Goal: Transaction & Acquisition: Download file/media

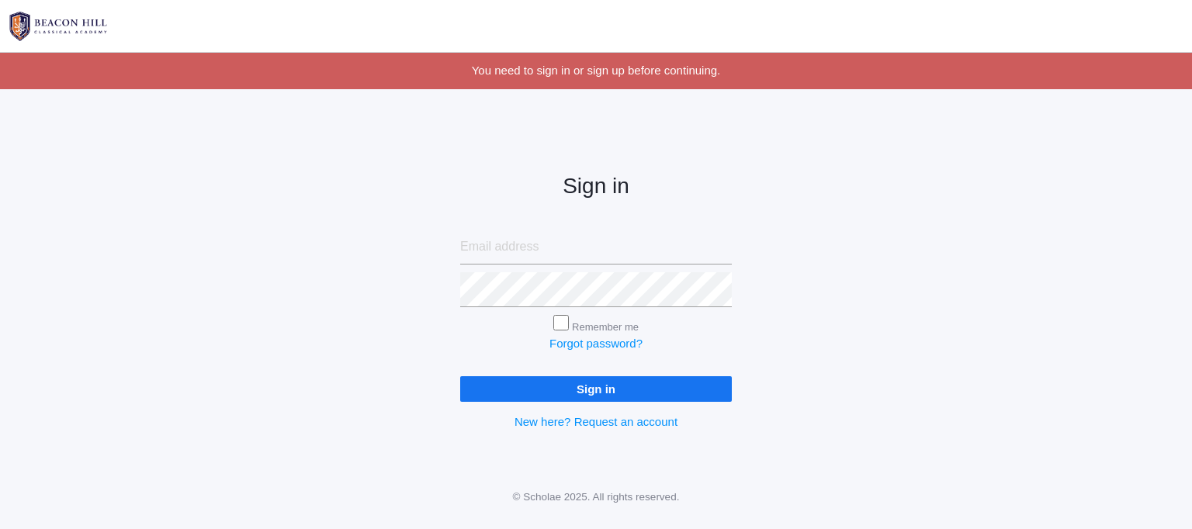
type input "mrskategregg@gmail.com"
click at [627, 392] on input "Sign in" at bounding box center [596, 389] width 272 height 26
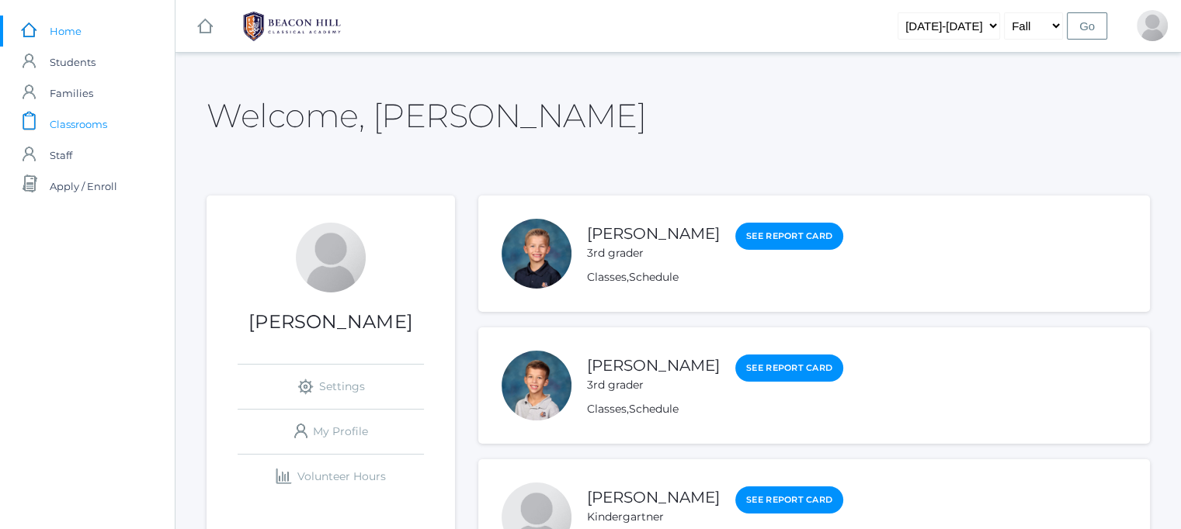
click at [78, 131] on span "Classrooms" at bounding box center [78, 124] width 57 height 31
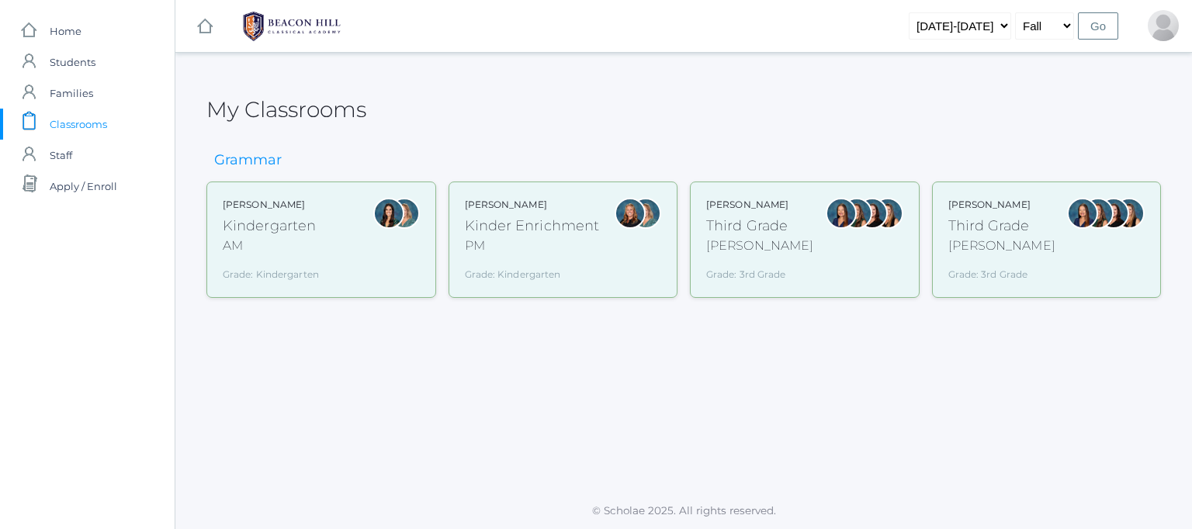
click at [385, 253] on div at bounding box center [388, 240] width 31 height 84
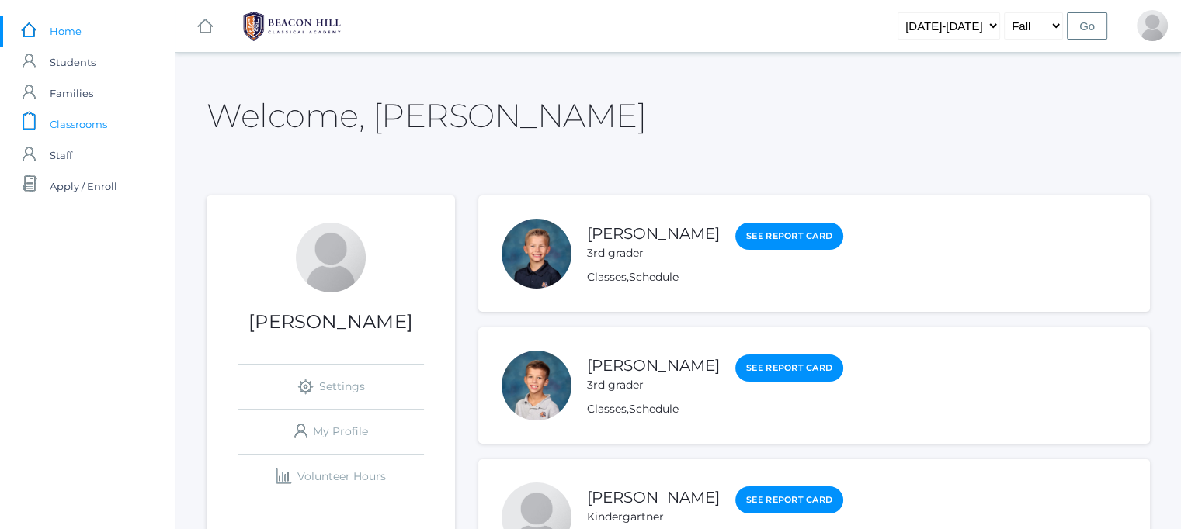
click at [86, 128] on span "Classrooms" at bounding box center [78, 124] width 57 height 31
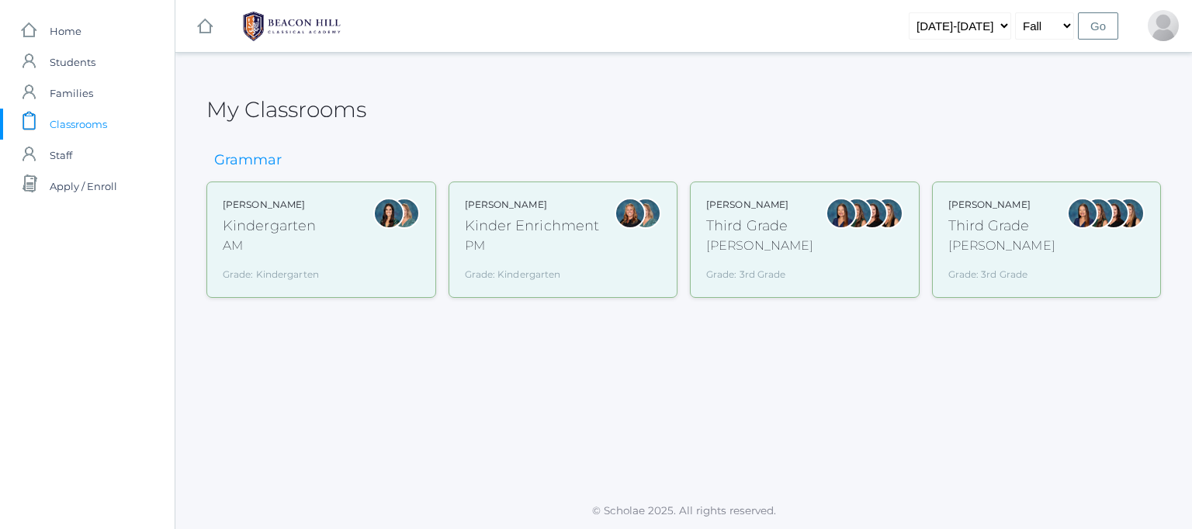
click at [809, 269] on div "Lori Webster Third Grade Webster Grade: 3rd Grade 03LA" at bounding box center [804, 240] width 197 height 84
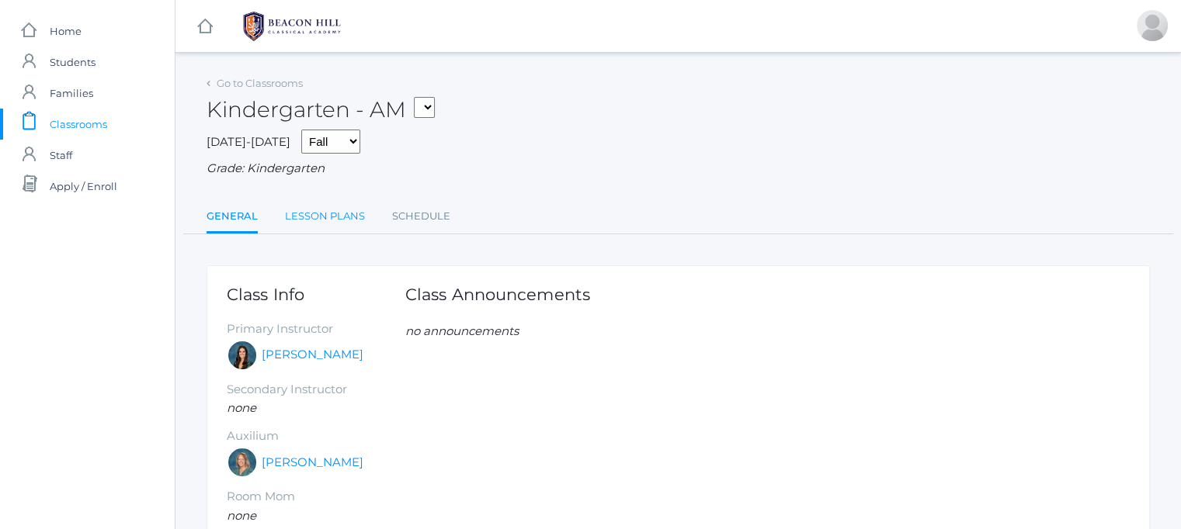
click at [351, 218] on link "Lesson Plans" at bounding box center [325, 216] width 80 height 31
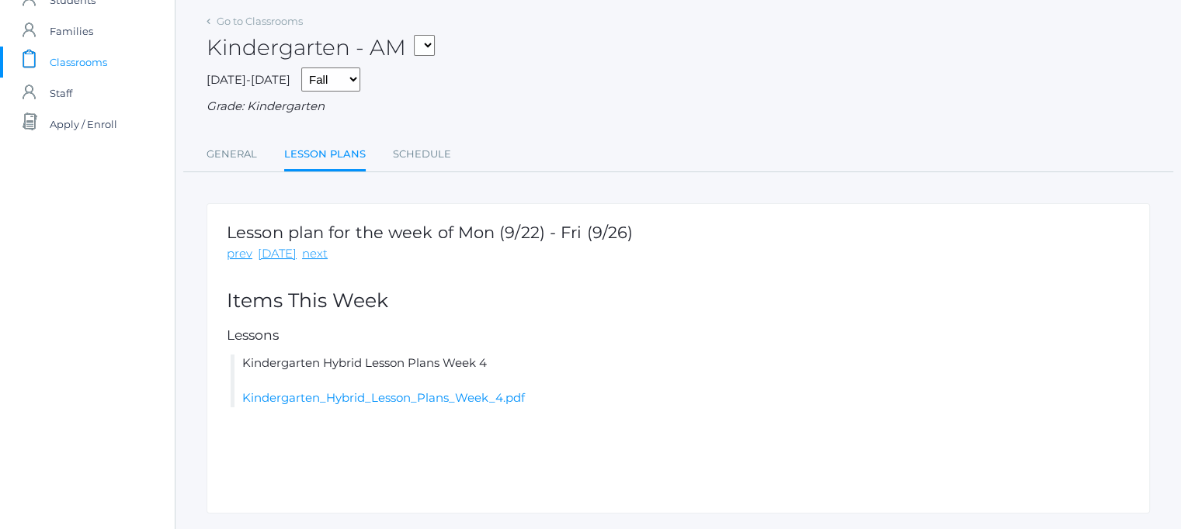
scroll to position [103, 0]
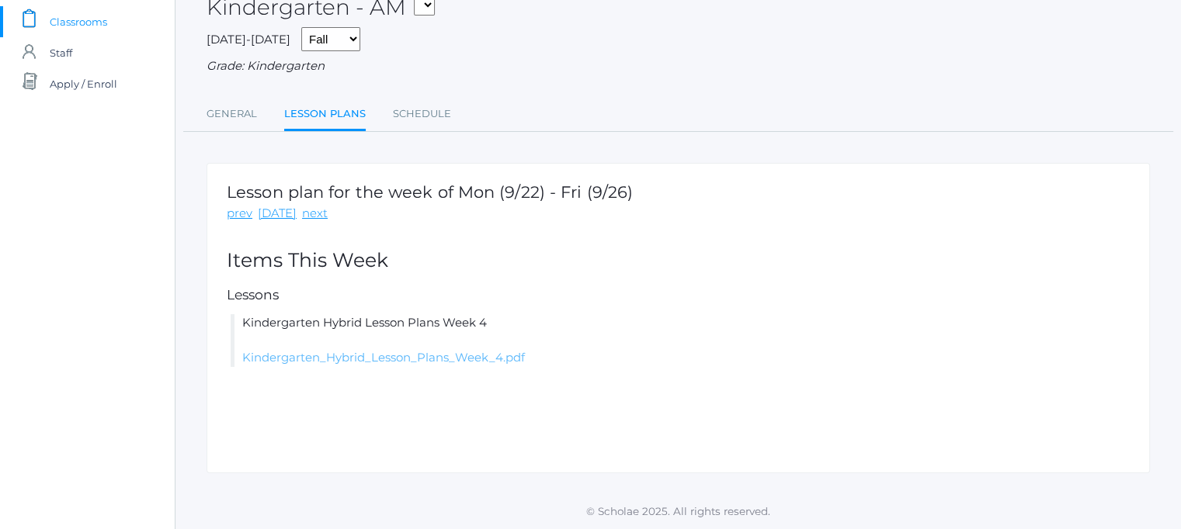
click at [472, 352] on link "Kindergarten_Hybrid_Lesson_Plans_Week_4.pdf" at bounding box center [383, 357] width 283 height 15
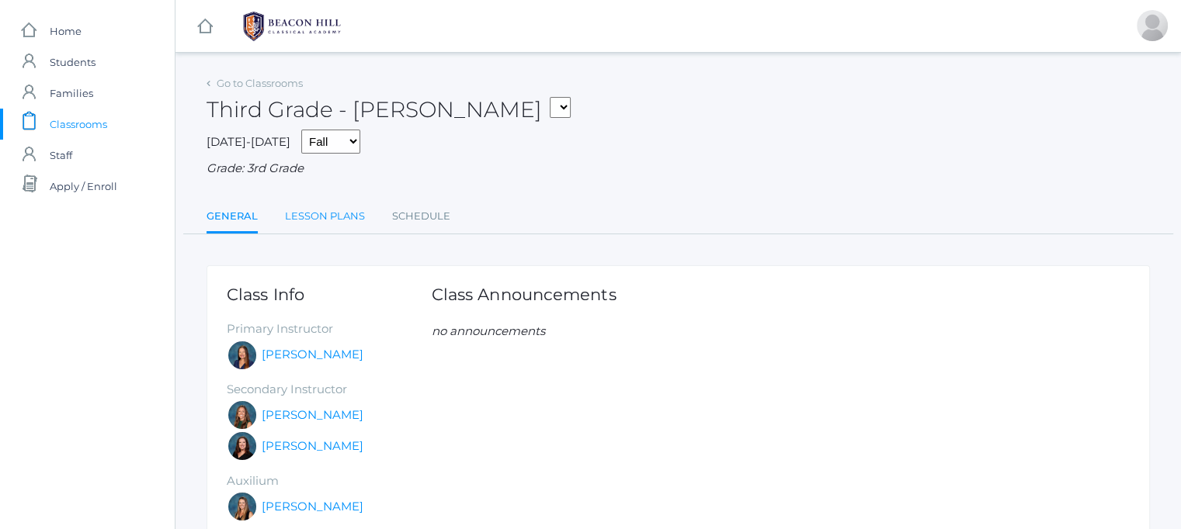
click at [346, 224] on link "Lesson Plans" at bounding box center [325, 216] width 80 height 31
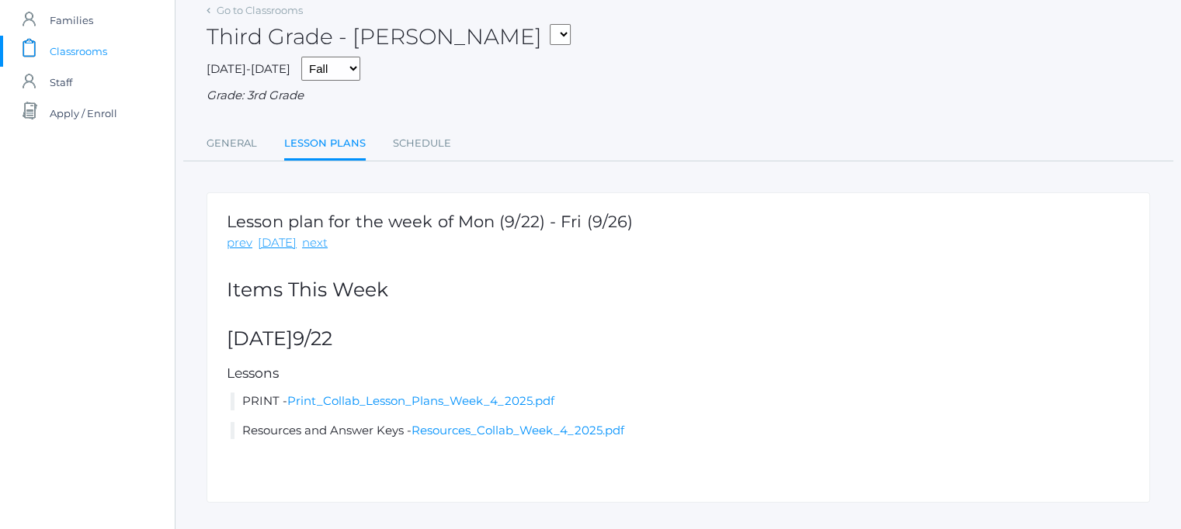
scroll to position [103, 0]
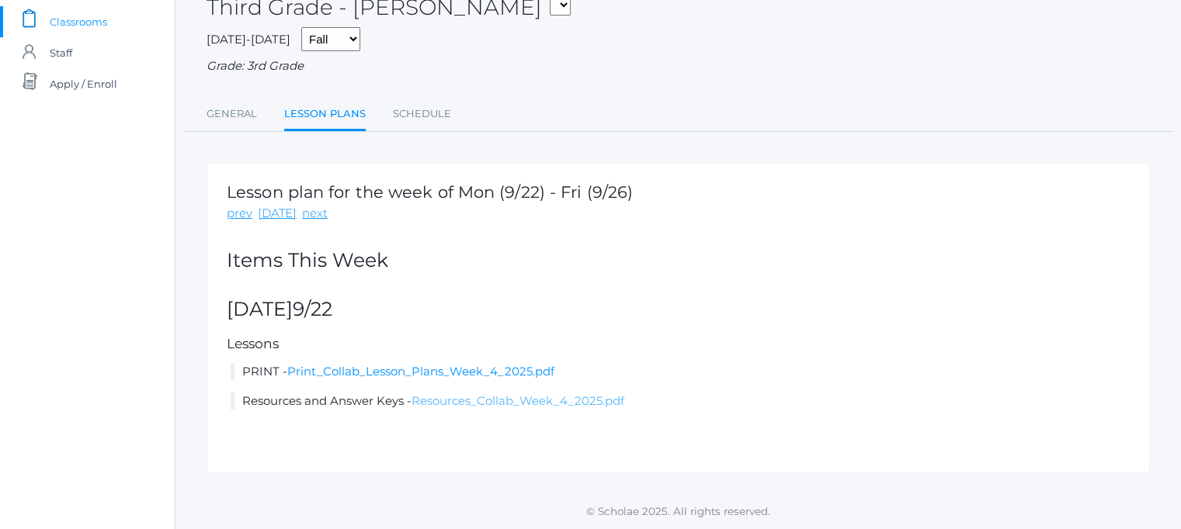
click at [507, 400] on link "Resources_Collab_Week_4_2025.pdf" at bounding box center [517, 401] width 213 height 15
click at [369, 371] on link "Print_Collab_Lesson_Plans_Week_4_2025.pdf" at bounding box center [420, 371] width 267 height 15
